Goal: Check status: Check status

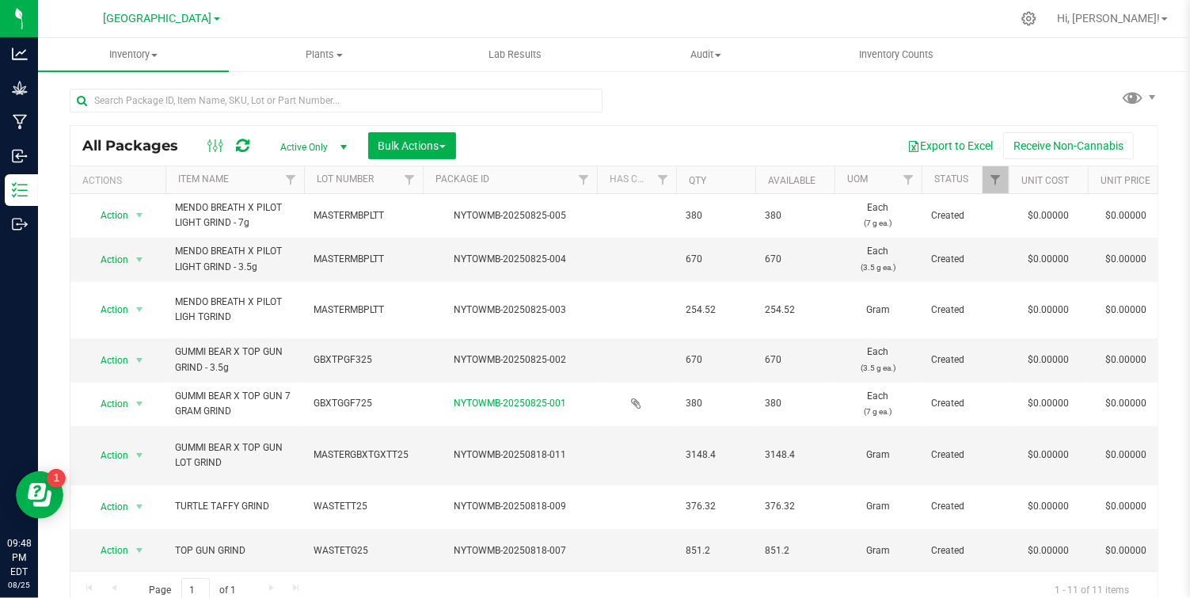
click at [215, 18] on span at bounding box center [217, 18] width 6 height 3
click at [150, 73] on link "[GEOGRAPHIC_DATA] Retail" at bounding box center [161, 77] width 231 height 21
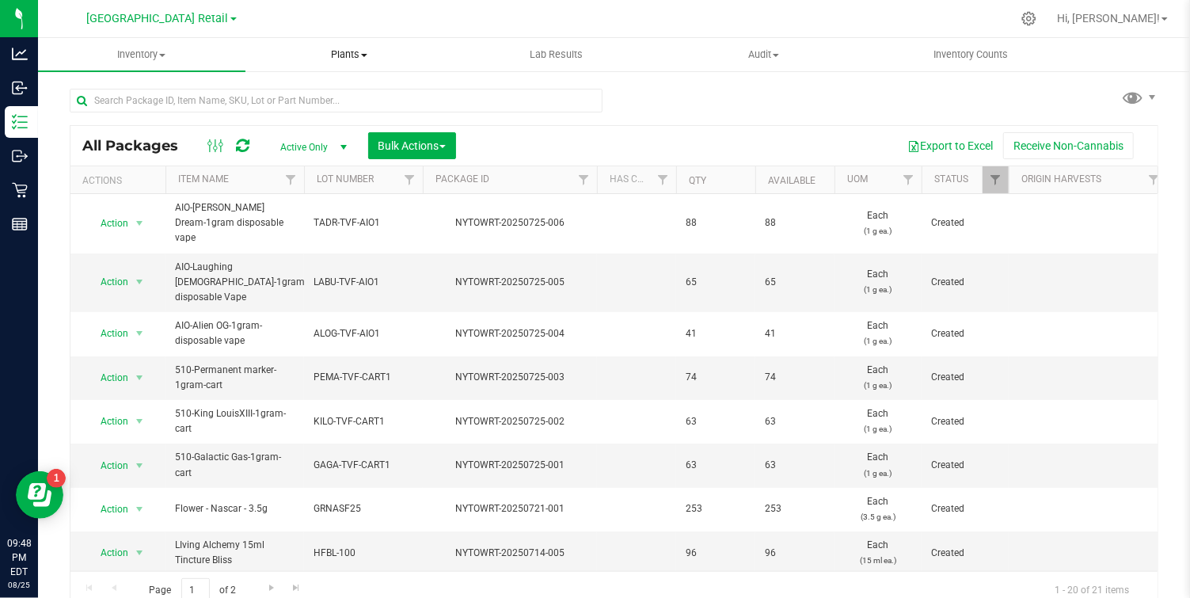
click at [337, 50] on span "Plants" at bounding box center [349, 55] width 206 height 14
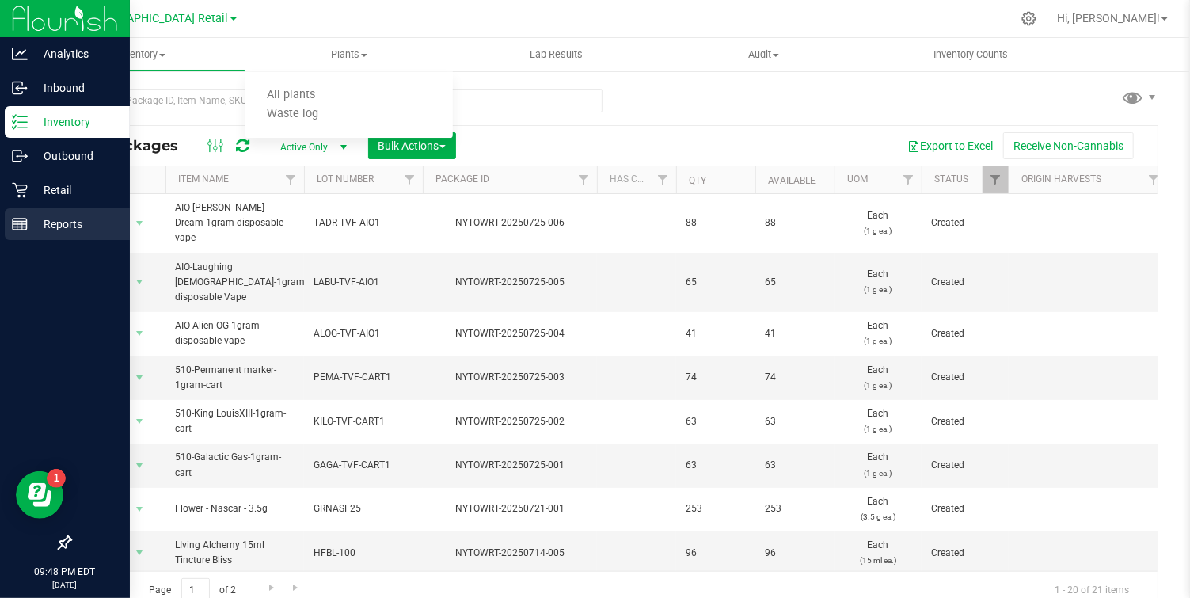
click at [24, 218] on icon at bounding box center [20, 224] width 16 height 16
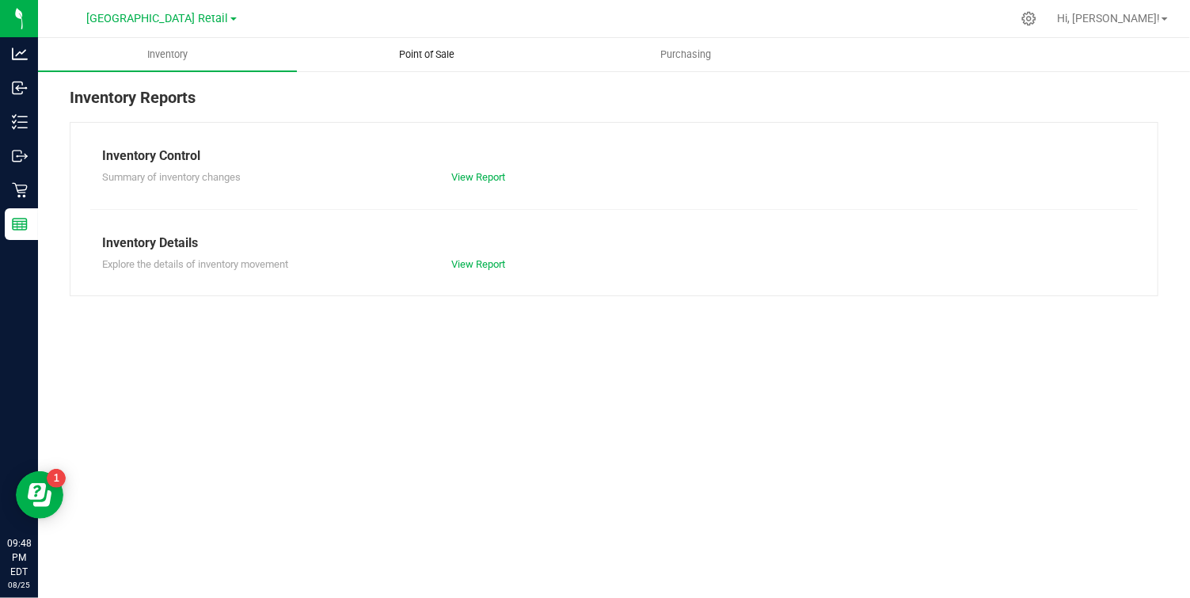
click at [432, 50] on span "Point of Sale" at bounding box center [427, 55] width 98 height 14
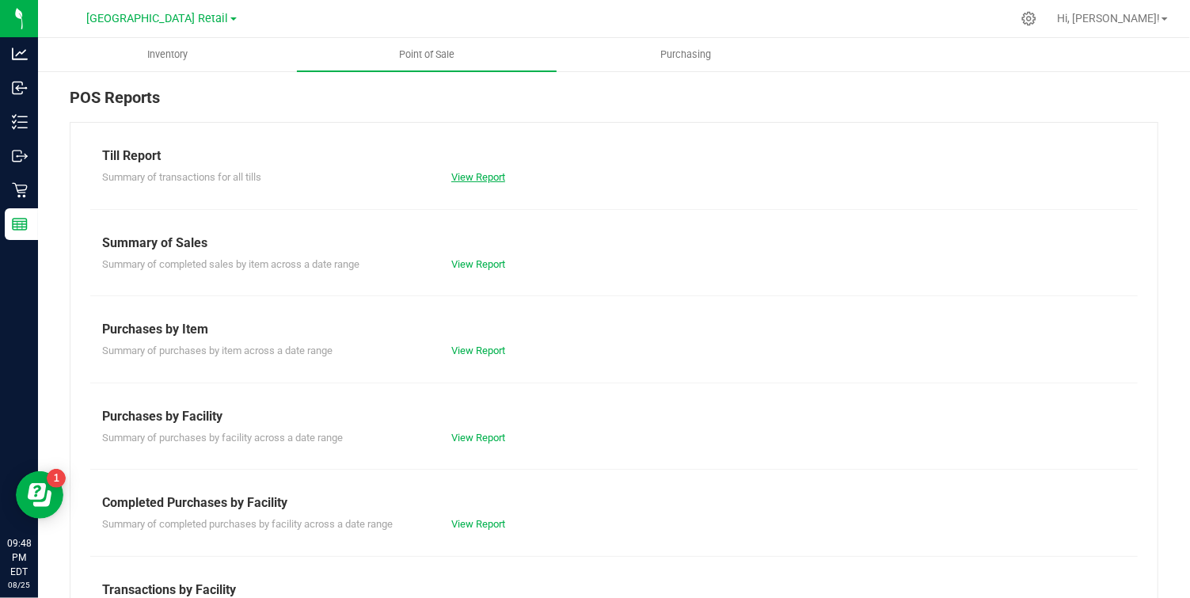
click at [470, 175] on link "View Report" at bounding box center [478, 177] width 54 height 12
